Goal: Navigation & Orientation: Find specific page/section

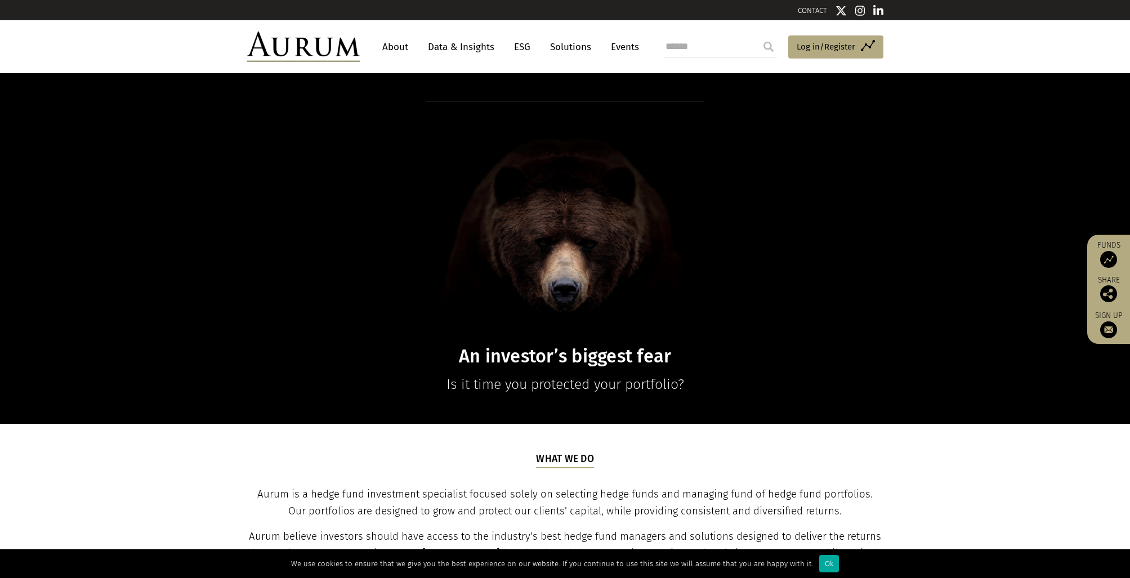
click at [402, 47] on link "About" at bounding box center [395, 47] width 37 height 21
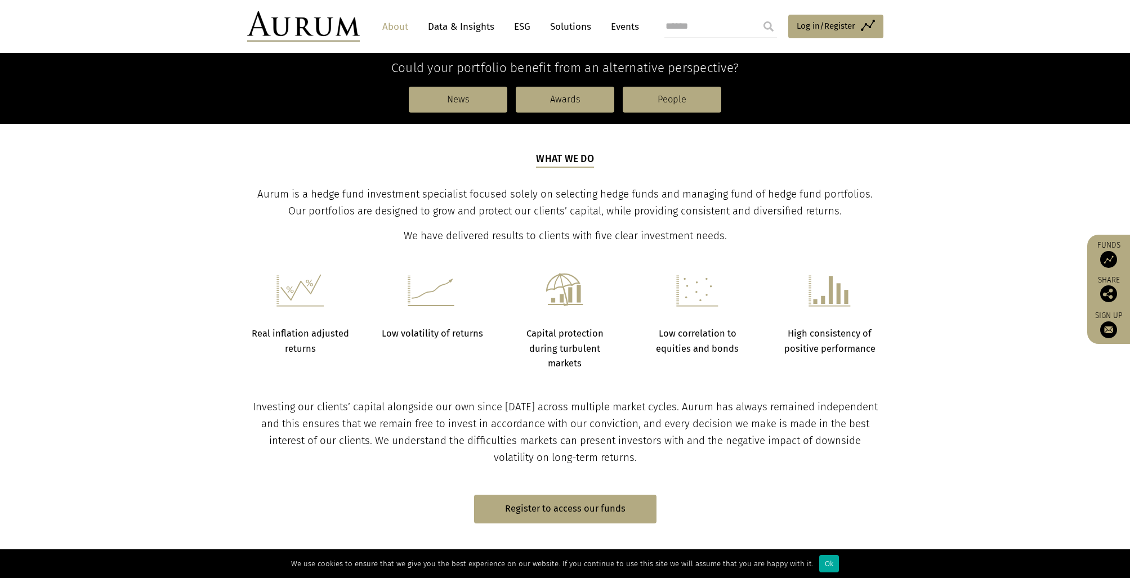
scroll to position [201, 0]
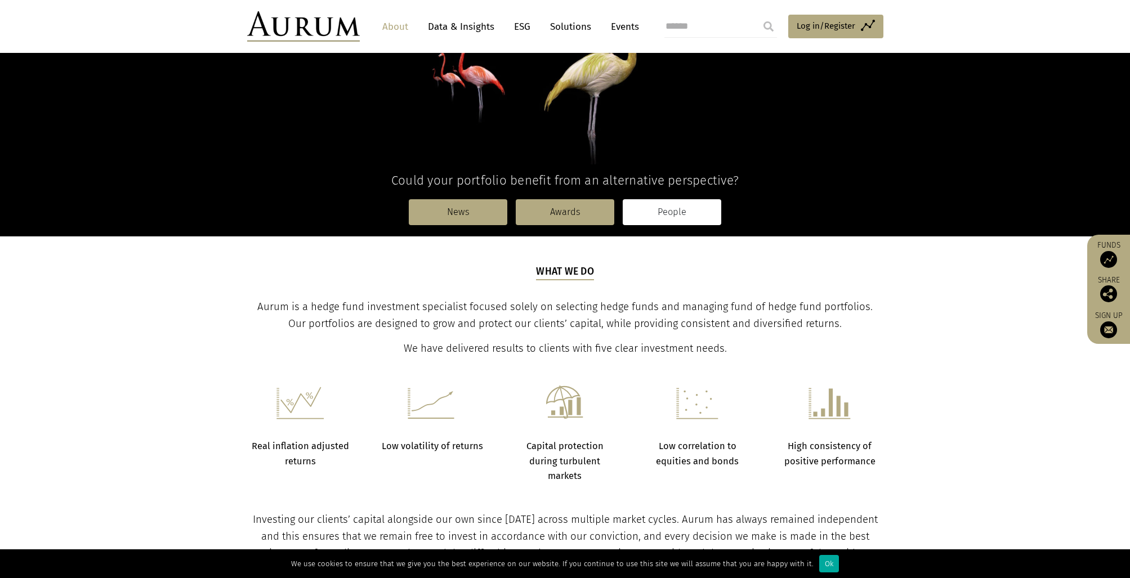
click at [665, 203] on link "People" at bounding box center [671, 212] width 98 height 26
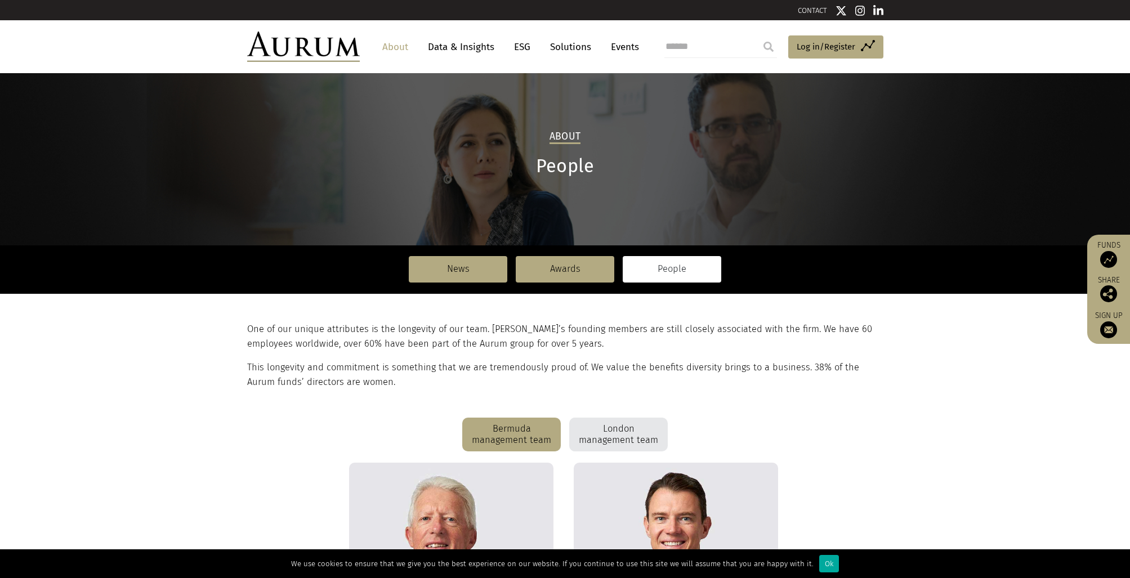
click at [628, 435] on div "London management team" at bounding box center [618, 435] width 98 height 34
click at [478, 271] on link "News" at bounding box center [458, 269] width 98 height 26
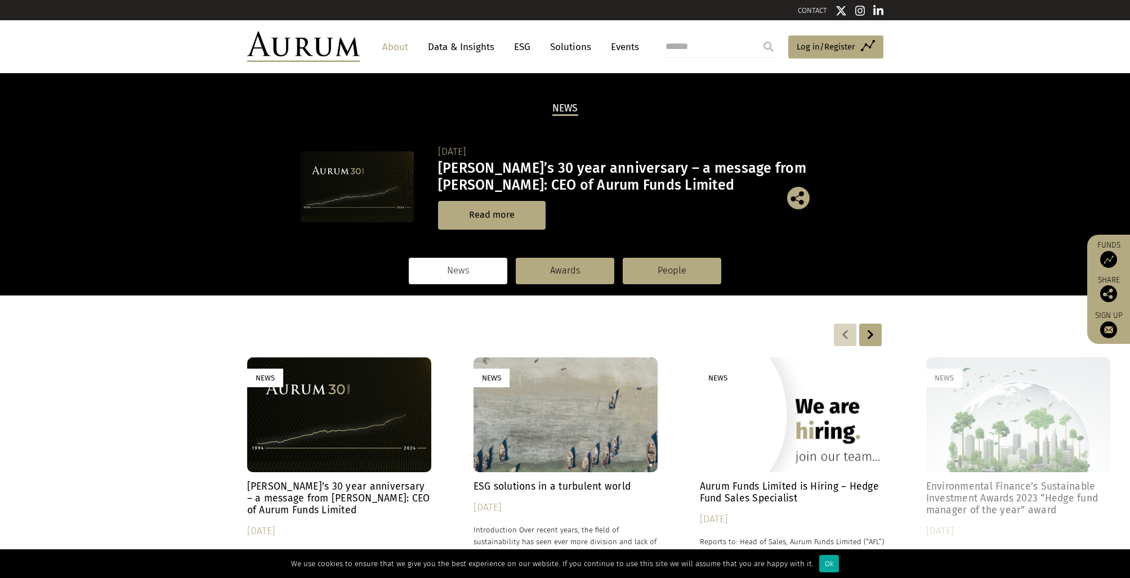
click at [464, 276] on link "News" at bounding box center [458, 271] width 98 height 26
